Goal: Transaction & Acquisition: Purchase product/service

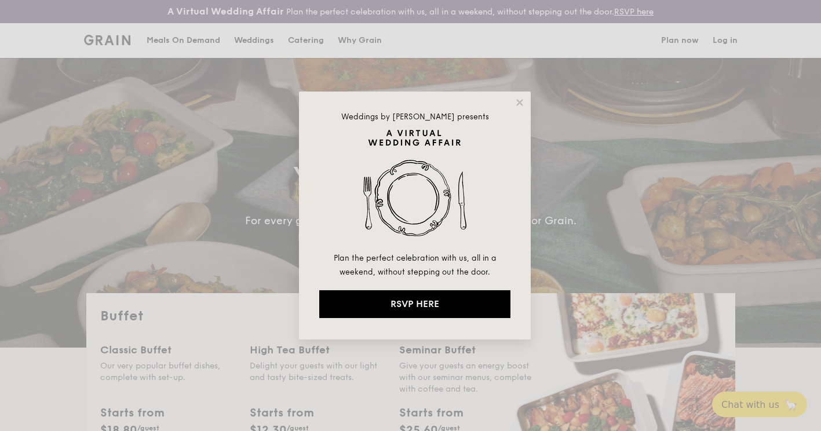
select select
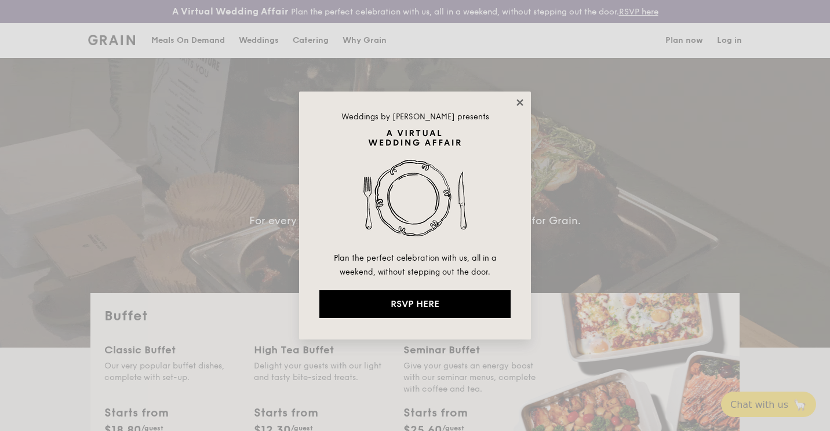
click at [522, 100] on icon at bounding box center [519, 102] width 6 height 6
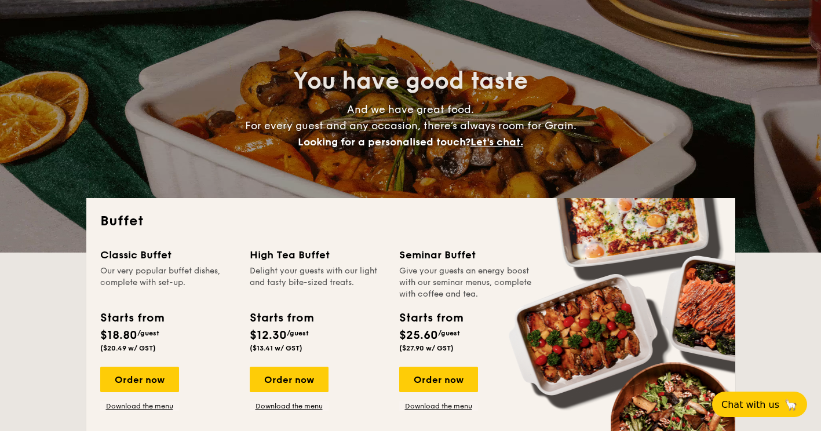
scroll to position [116, 0]
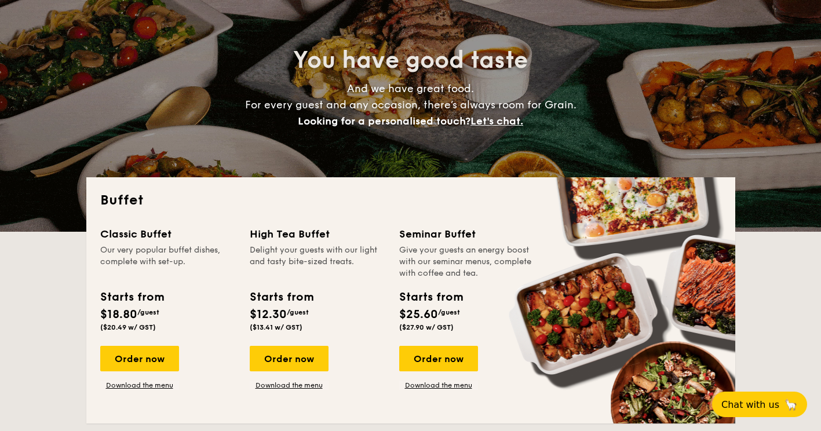
drag, startPoint x: 165, startPoint y: 364, endPoint x: 204, endPoint y: 364, distance: 39.4
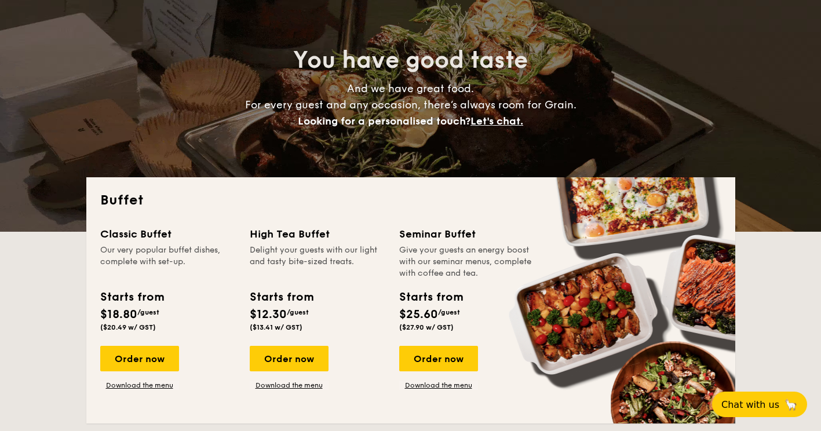
click at [165, 364] on div "Order now" at bounding box center [139, 358] width 79 height 25
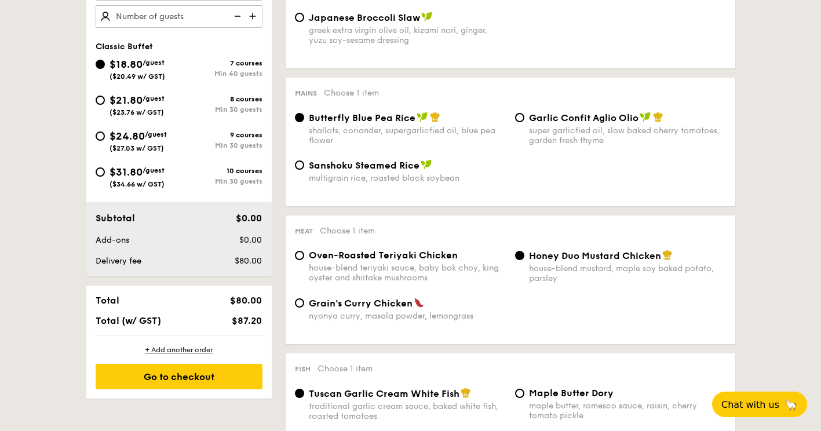
scroll to position [348, 0]
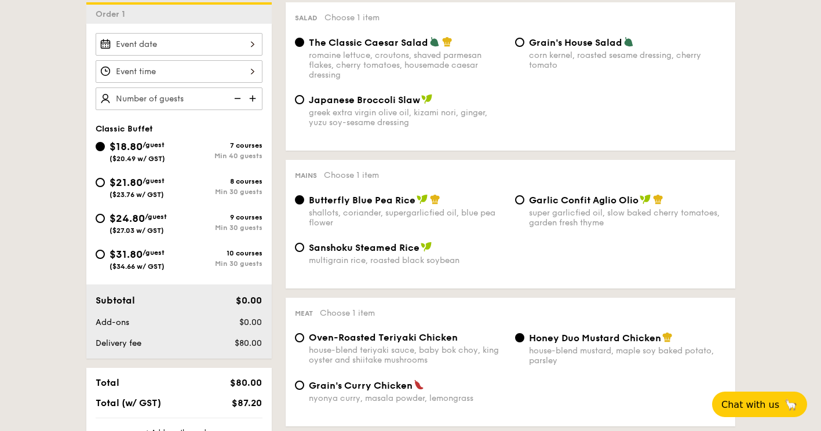
click at [105, 188] on div "$21.80 /guest ($23.76 w/ GST)" at bounding box center [137, 186] width 83 height 24
click at [105, 187] on input "$21.80 /guest ($23.76 w/ GST) 8 courses Min 30 guests" at bounding box center [100, 182] width 9 height 9
radio input "true"
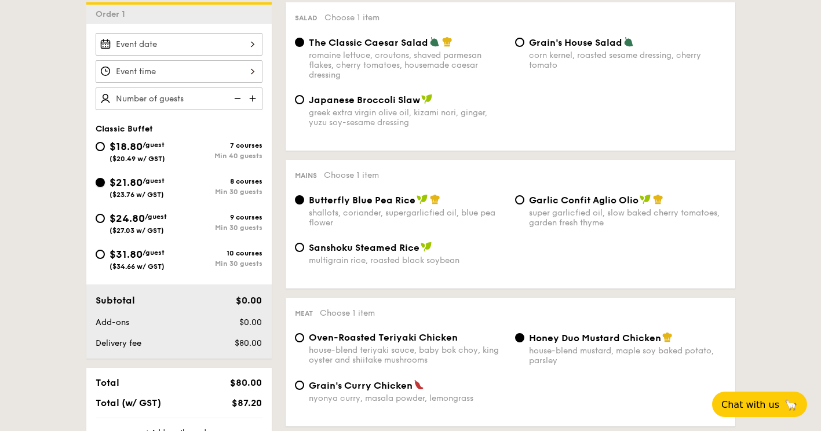
radio input "true"
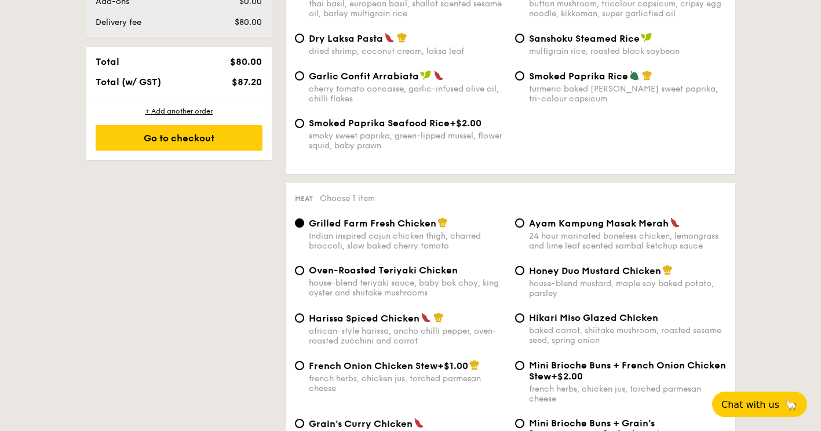
scroll to position [579, 0]
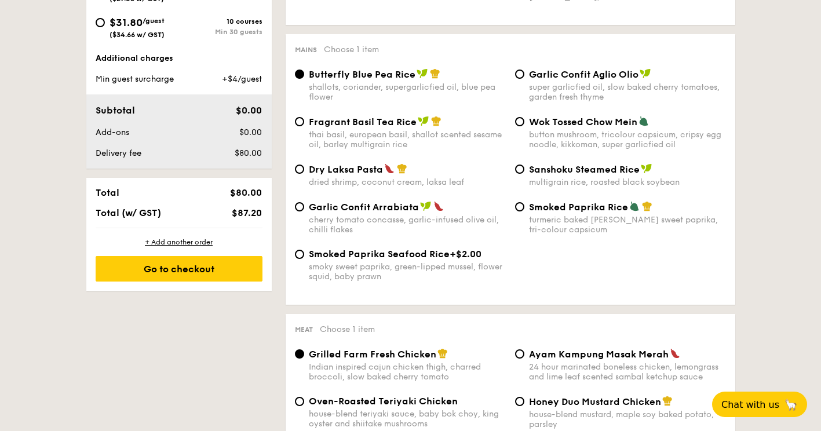
select select
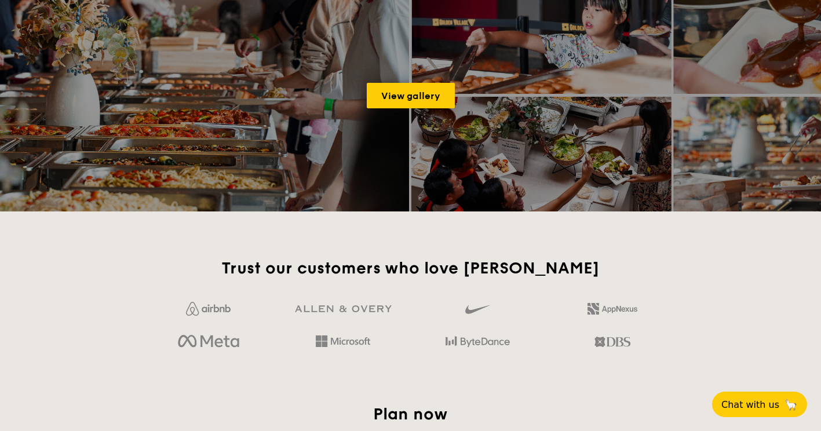
scroll to position [139, 0]
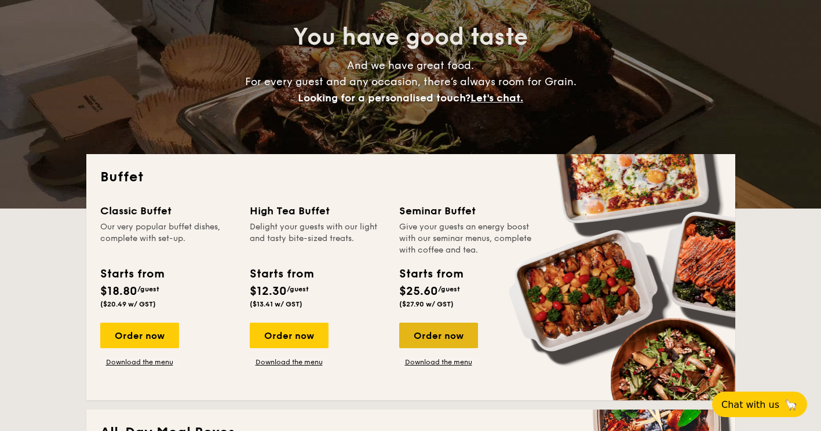
click at [446, 342] on div "Order now" at bounding box center [438, 335] width 79 height 25
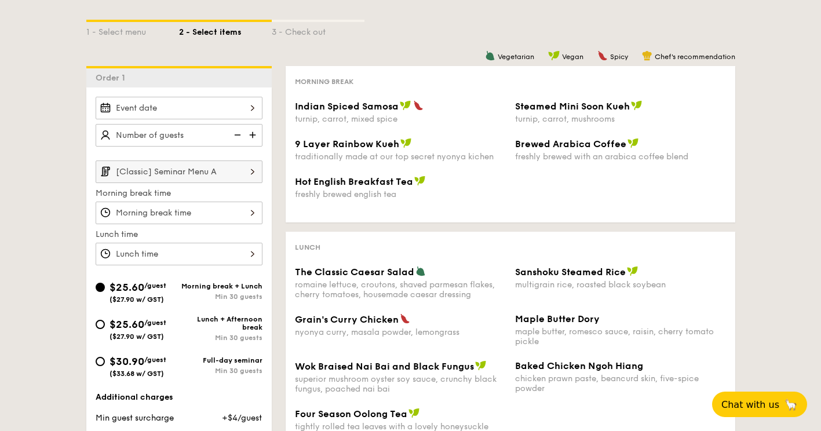
scroll to position [290, 0]
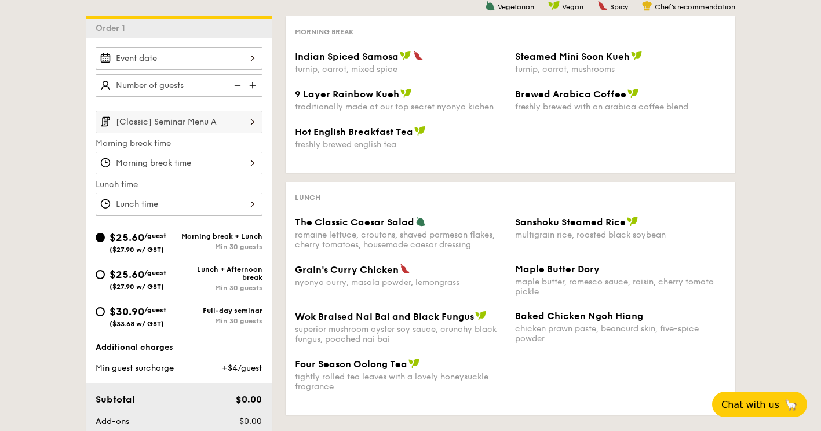
select select
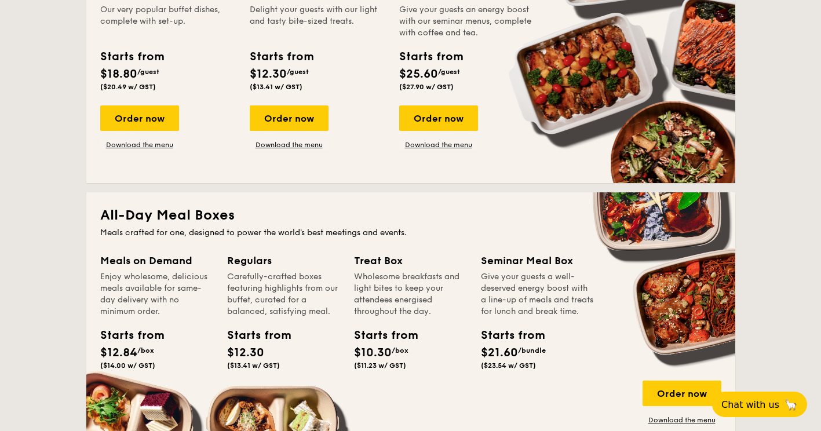
scroll to position [336, 0]
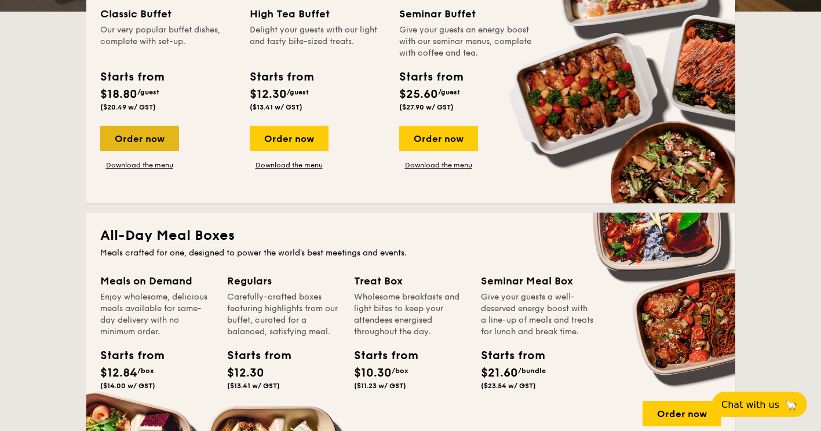
click at [163, 141] on div "Order now" at bounding box center [139, 138] width 79 height 25
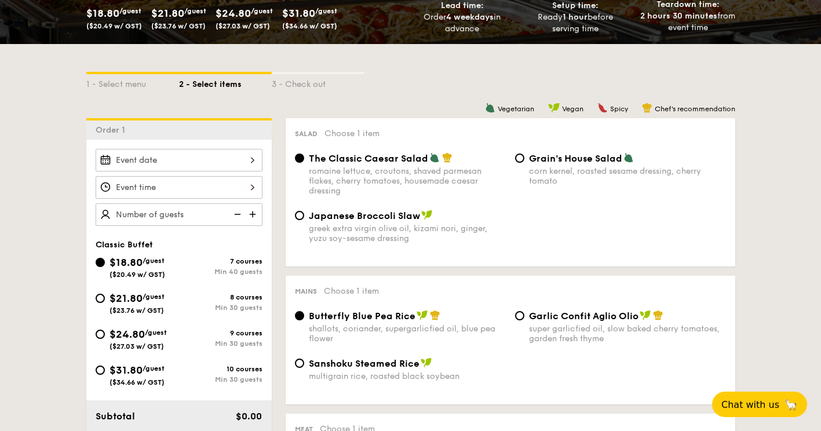
scroll to position [290, 0]
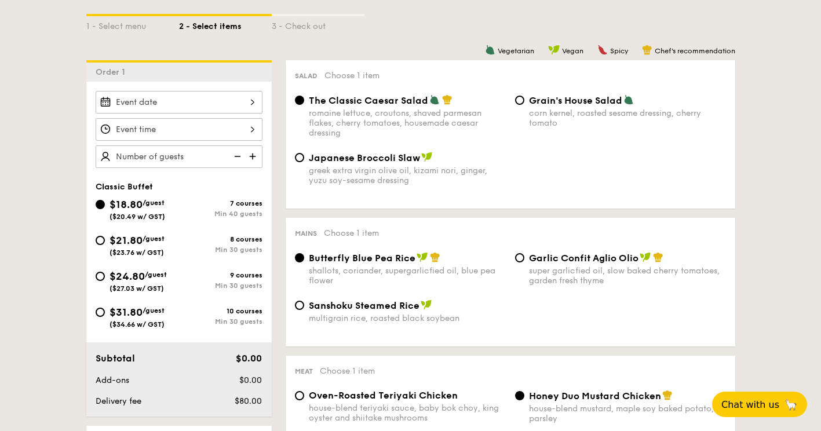
click at [124, 319] on span "$31.80" at bounding box center [126, 312] width 33 height 13
click at [105, 317] on input "$31.80 /guest ($34.66 w/ GST) 10 courses Min 30 guests" at bounding box center [100, 312] width 9 height 9
radio input "true"
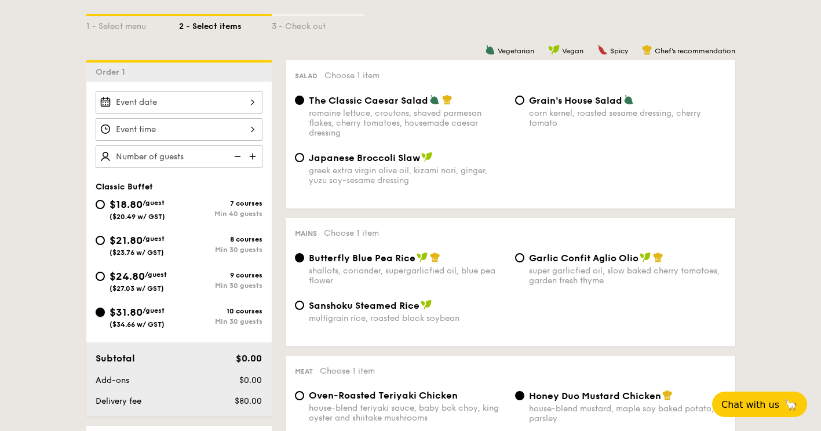
radio input "true"
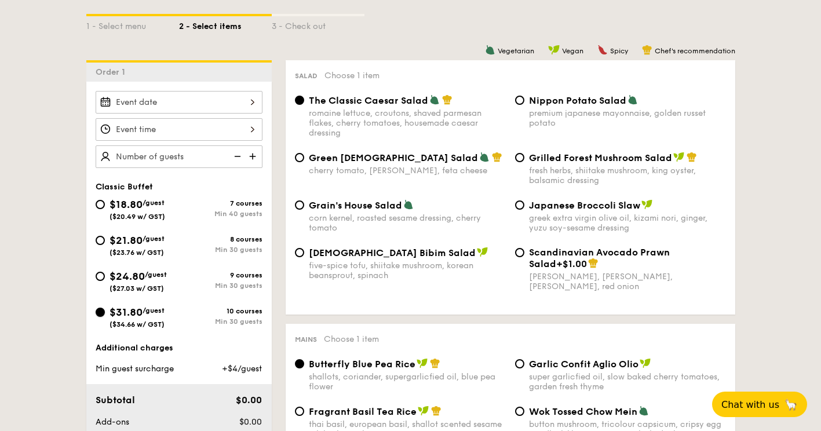
click at [97, 313] on input "$31.80 /guest ($34.66 w/ GST) 10 courses Min 30 guests" at bounding box center [100, 312] width 9 height 9
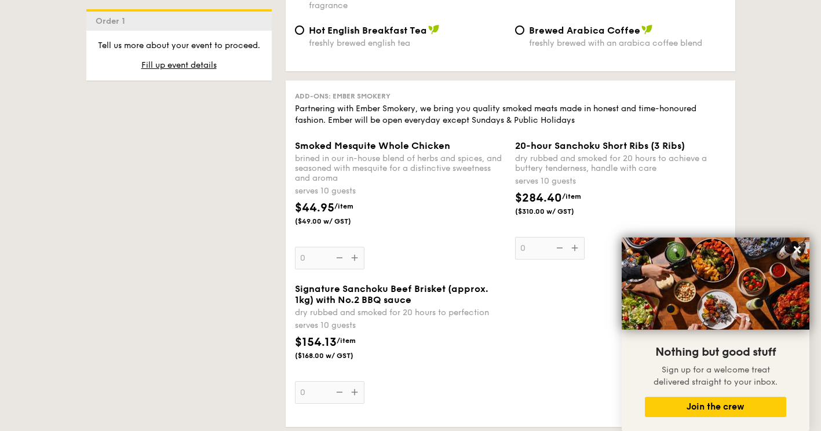
scroll to position [2955, 0]
